Goal: Communication & Community: Answer question/provide support

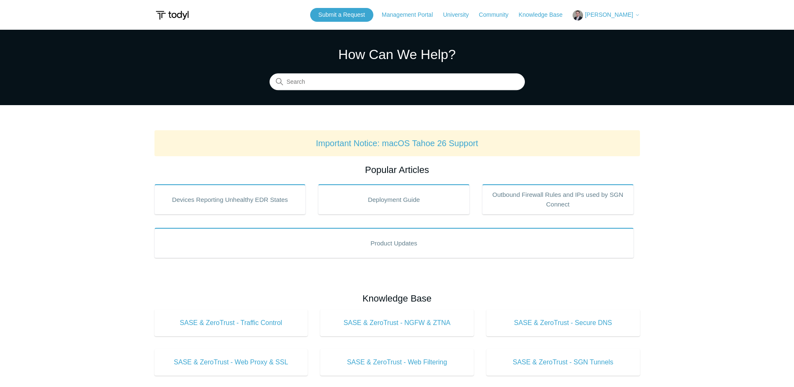
click at [596, 13] on span "[PERSON_NAME]" at bounding box center [609, 14] width 48 height 7
click at [600, 31] on link "My Support Requests" at bounding box center [614, 33] width 82 height 15
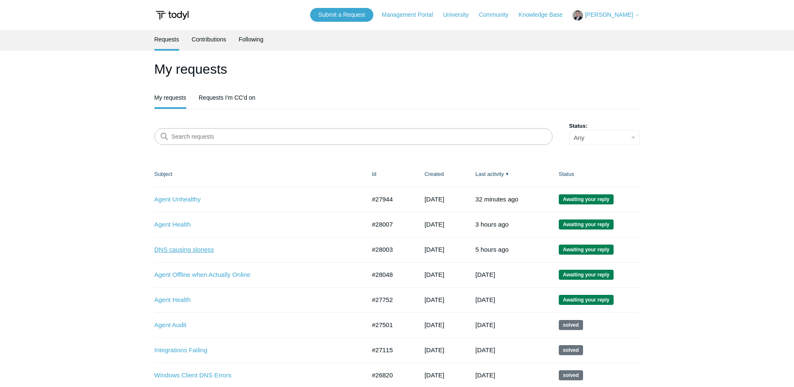
click at [187, 250] on link "DNS causing sloness" at bounding box center [254, 250] width 199 height 10
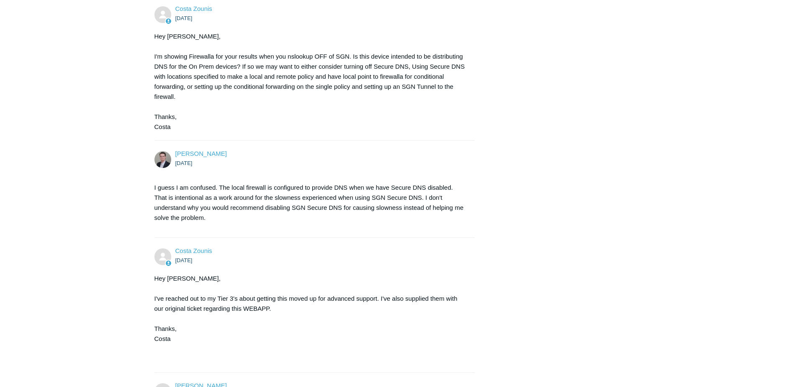
scroll to position [874, 0]
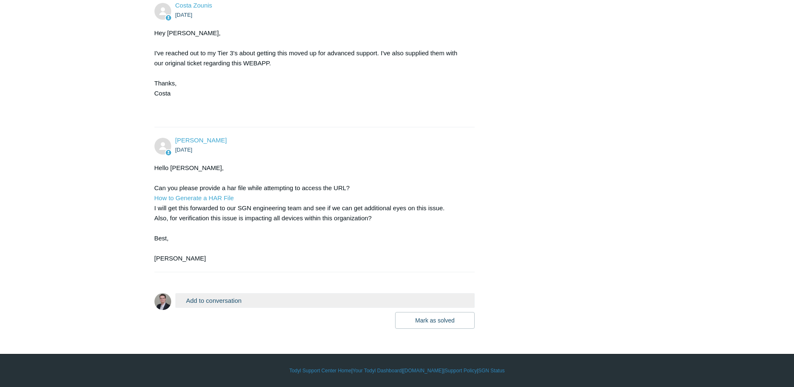
click at [230, 305] on button "Add to conversation" at bounding box center [325, 300] width 300 height 15
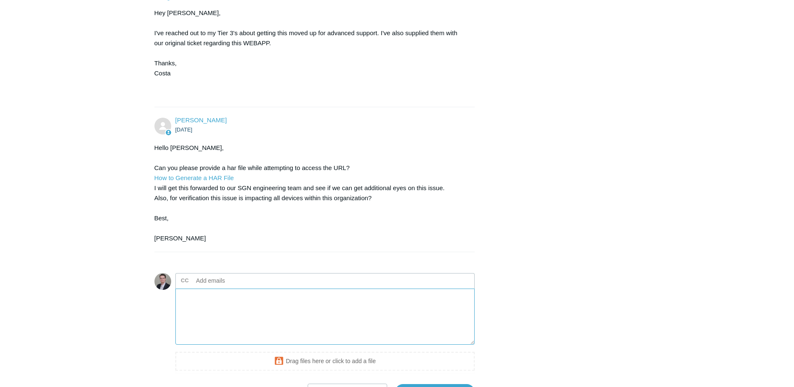
click at [226, 320] on textarea "Add your reply" at bounding box center [325, 317] width 300 height 57
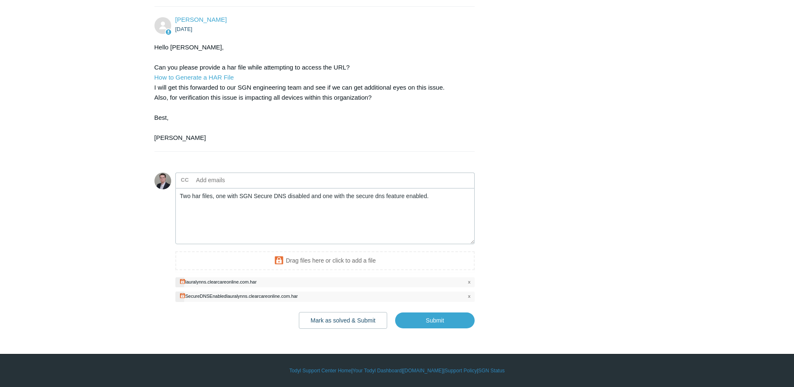
scroll to position [995, 0]
click at [456, 319] on input "Submit" at bounding box center [435, 320] width 80 height 17
type textarea "Two har files, one with SGN Secure DNS disabled and one with the secure dns fea…"
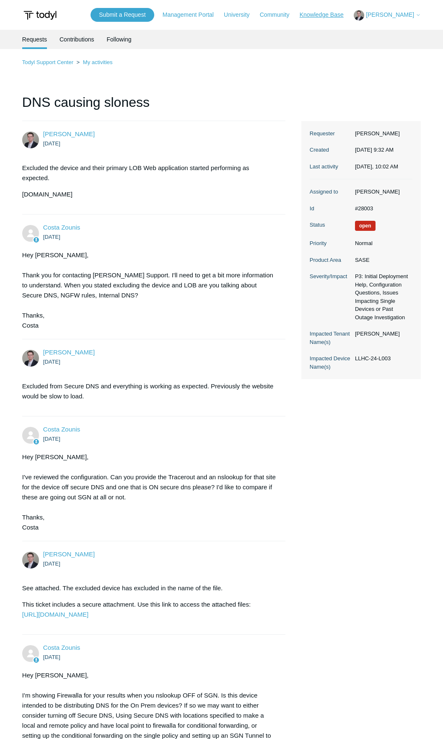
click at [317, 14] on link "Knowledge Base" at bounding box center [325, 14] width 52 height 9
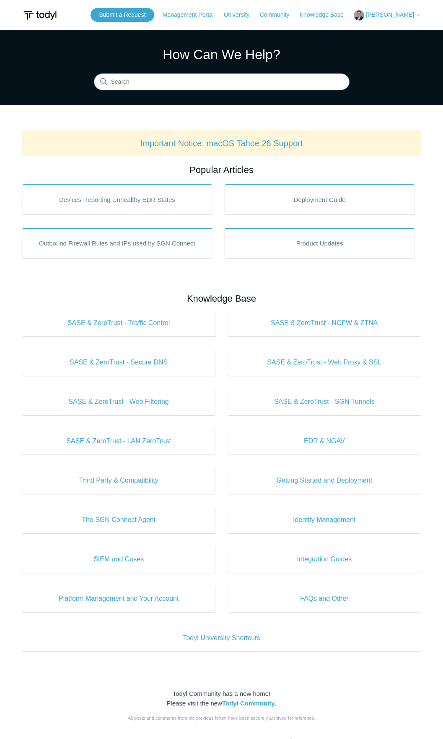
click at [211, 87] on input "Search" at bounding box center [221, 82] width 255 height 17
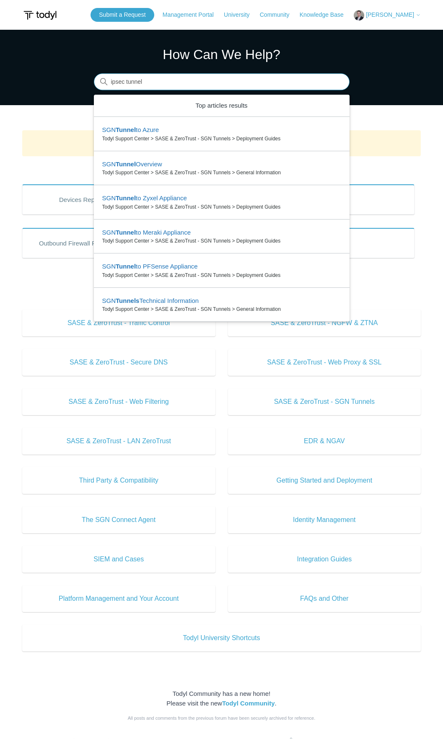
type input "ipsec tunnel"
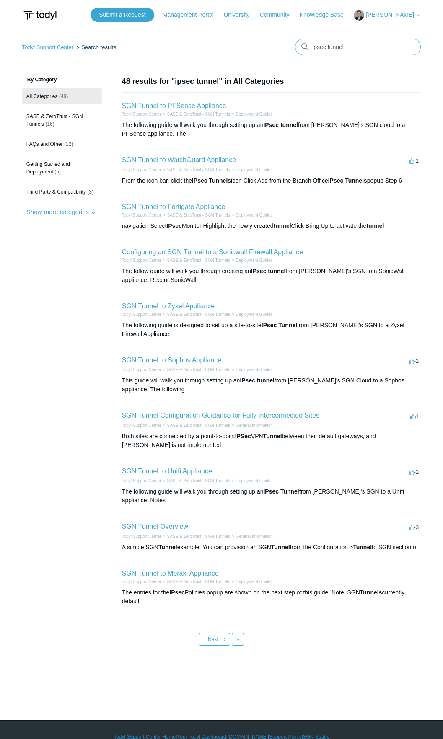
click at [368, 47] on input "ipsec tunnel" at bounding box center [358, 47] width 126 height 17
type input "ipsec tunnel sonic"
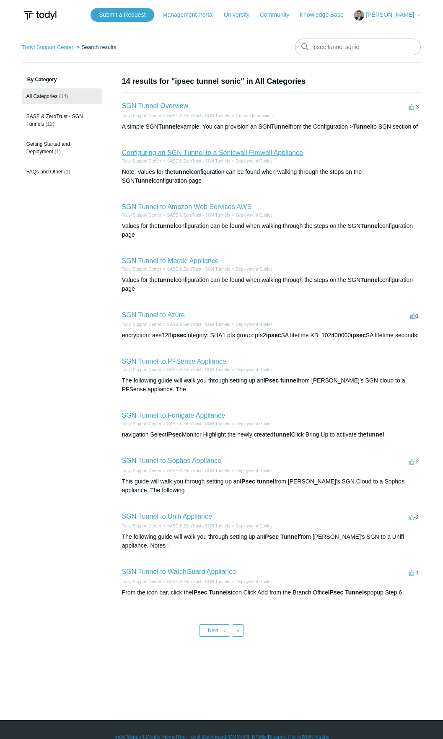
click at [160, 156] on link "Configuring an SGN Tunnel to a Sonicwall Firewall Appliance" at bounding box center [212, 152] width 181 height 7
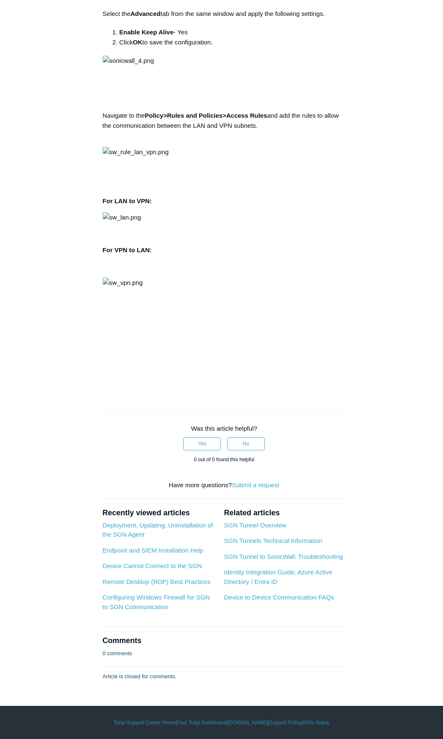
scroll to position [2010, 0]
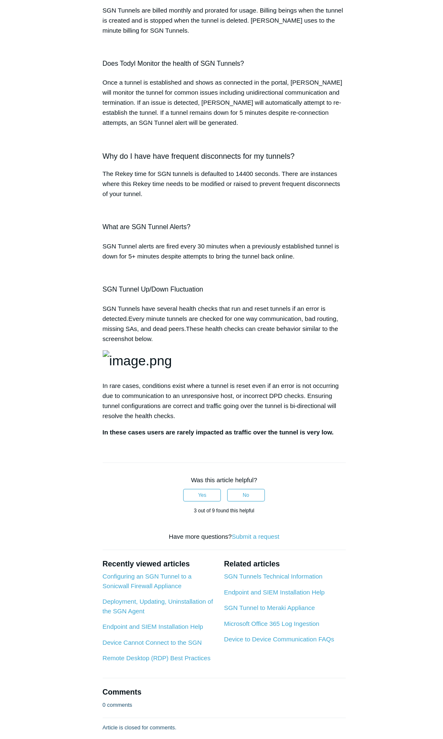
scroll to position [1085, 0]
